Goal: Navigation & Orientation: Find specific page/section

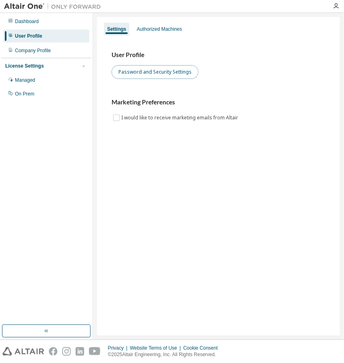
click at [144, 72] on button "Password and Security Settings" at bounding box center [155, 72] width 87 height 14
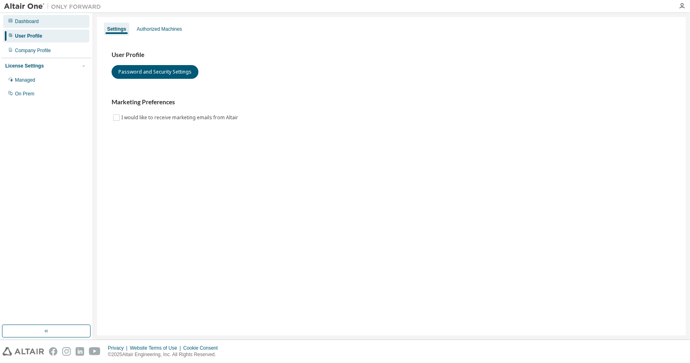
click at [32, 23] on div "Dashboard" at bounding box center [27, 21] width 24 height 6
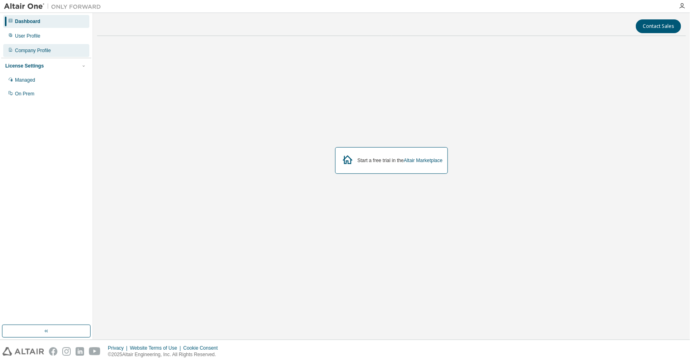
click at [31, 55] on div "Company Profile" at bounding box center [46, 50] width 86 height 13
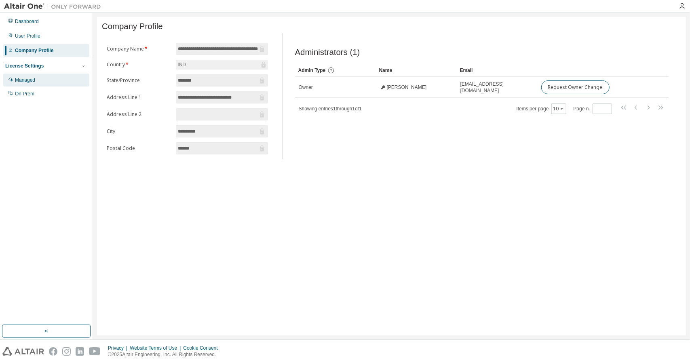
click at [36, 81] on div "Managed" at bounding box center [46, 80] width 86 height 13
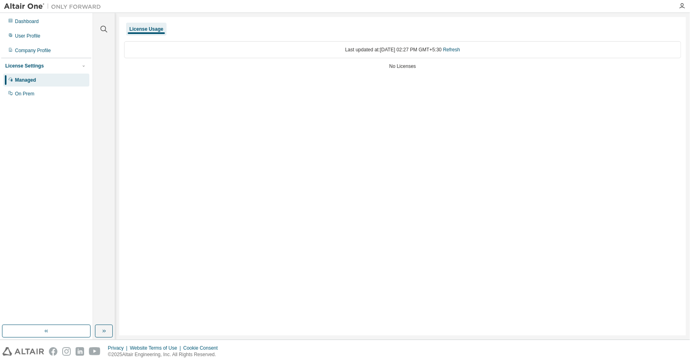
click at [141, 26] on div "License Usage" at bounding box center [146, 29] width 34 height 6
click at [29, 90] on div "On Prem" at bounding box center [46, 93] width 86 height 13
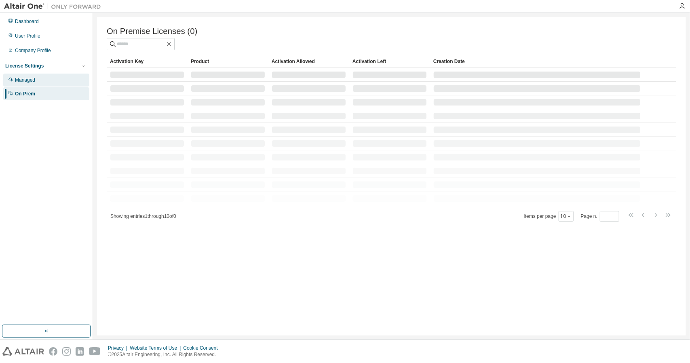
click at [37, 84] on div "Managed" at bounding box center [46, 80] width 86 height 13
